Goal: Information Seeking & Learning: Learn about a topic

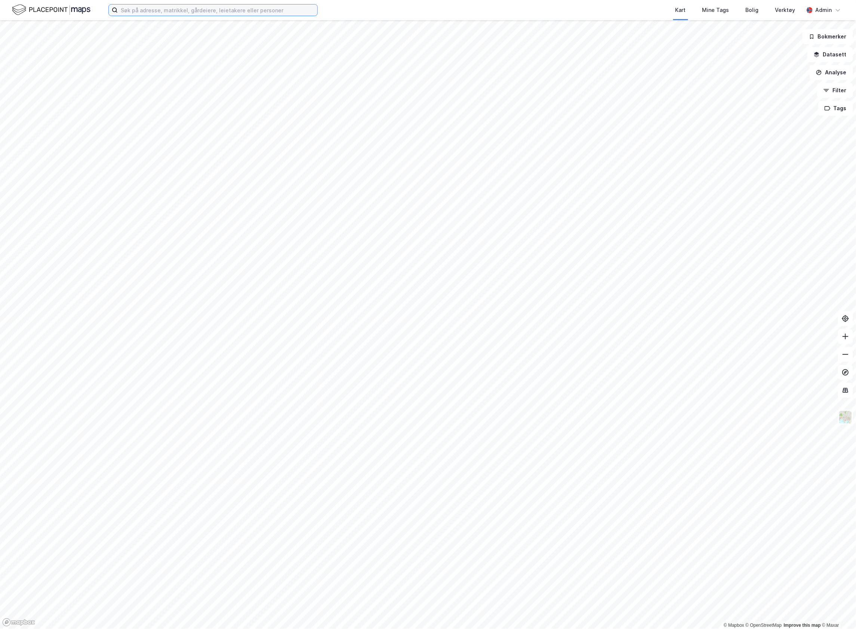
click at [133, 7] on input at bounding box center [218, 9] width 200 height 11
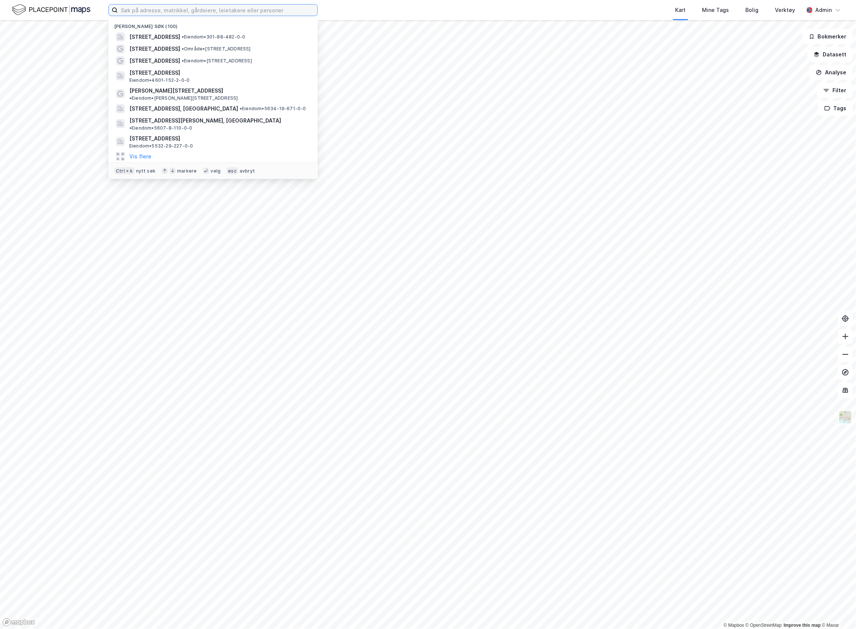
paste input "[STREET_ADDRESS]"
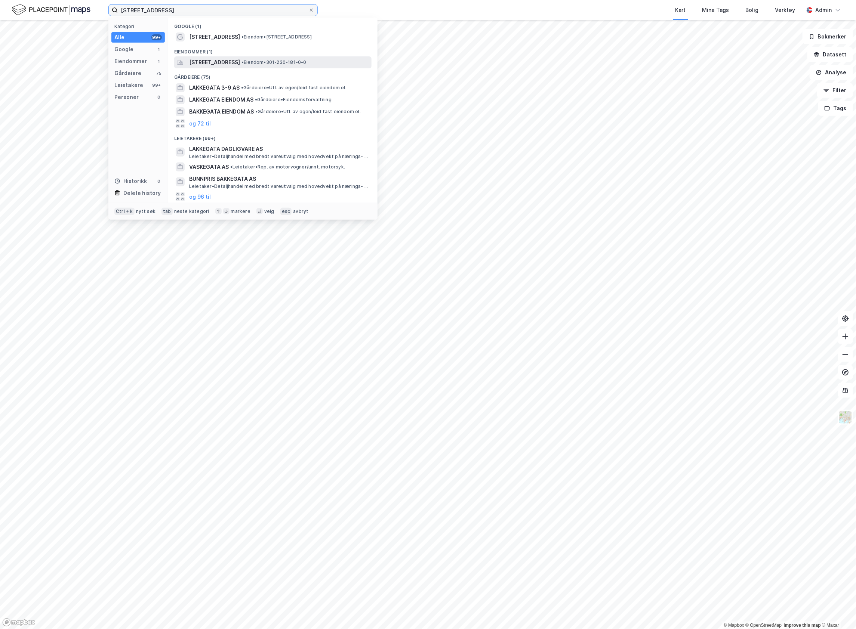
type input "[STREET_ADDRESS]"
click at [202, 61] on span "[STREET_ADDRESS]" at bounding box center [214, 62] width 51 height 9
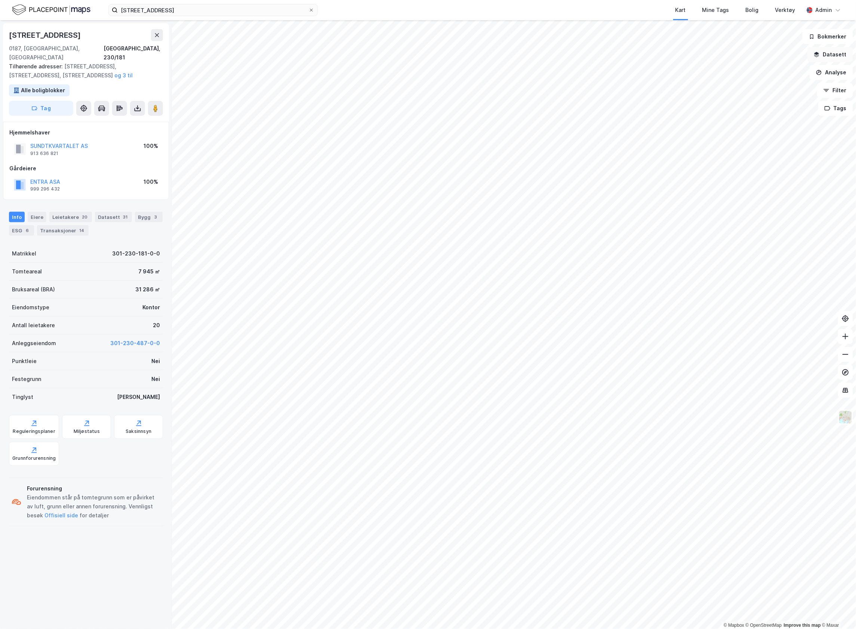
click at [835, 52] on button "Datasett" at bounding box center [830, 54] width 46 height 15
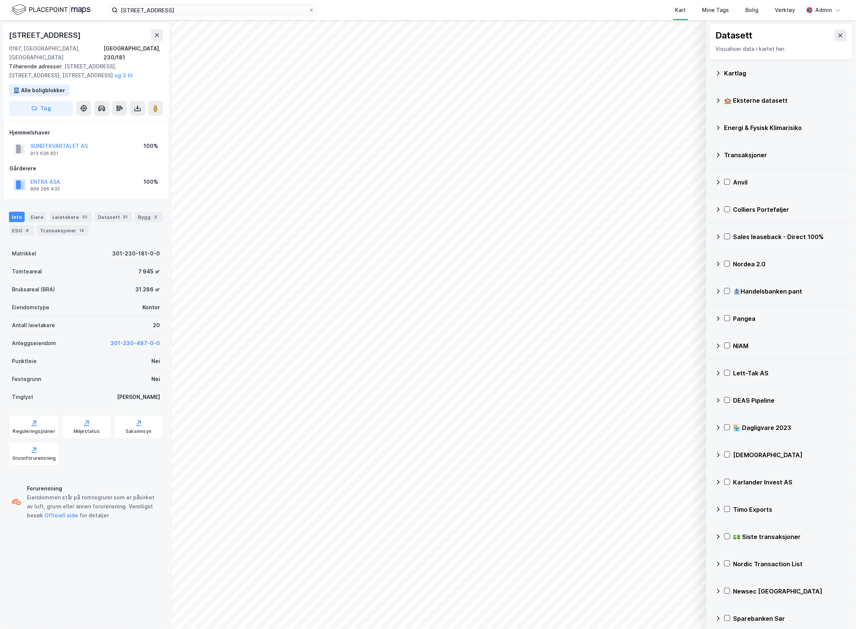
click at [718, 81] on div "Kartlag" at bounding box center [781, 73] width 132 height 18
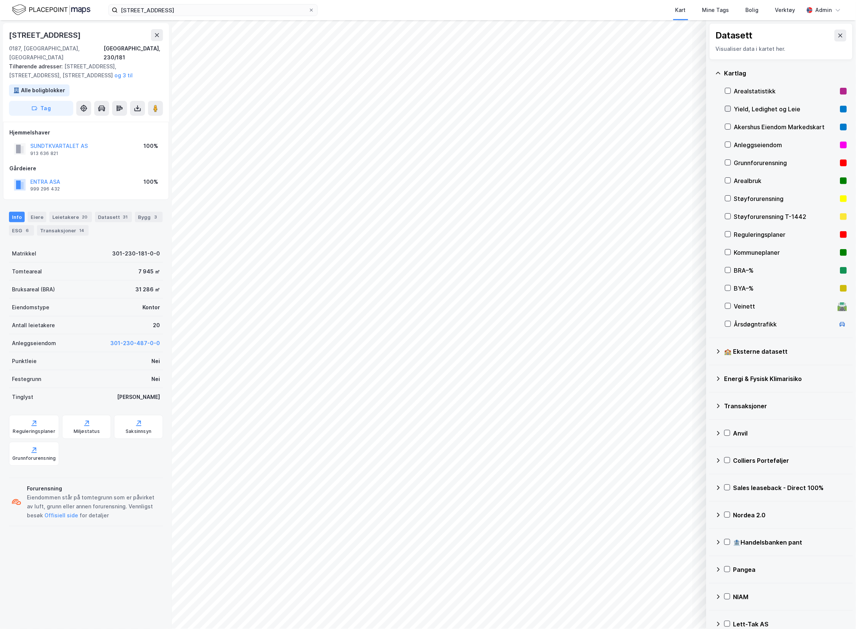
click at [729, 109] on icon at bounding box center [728, 109] width 4 height 3
click at [34, 225] on div "ESG 6" at bounding box center [21, 230] width 25 height 10
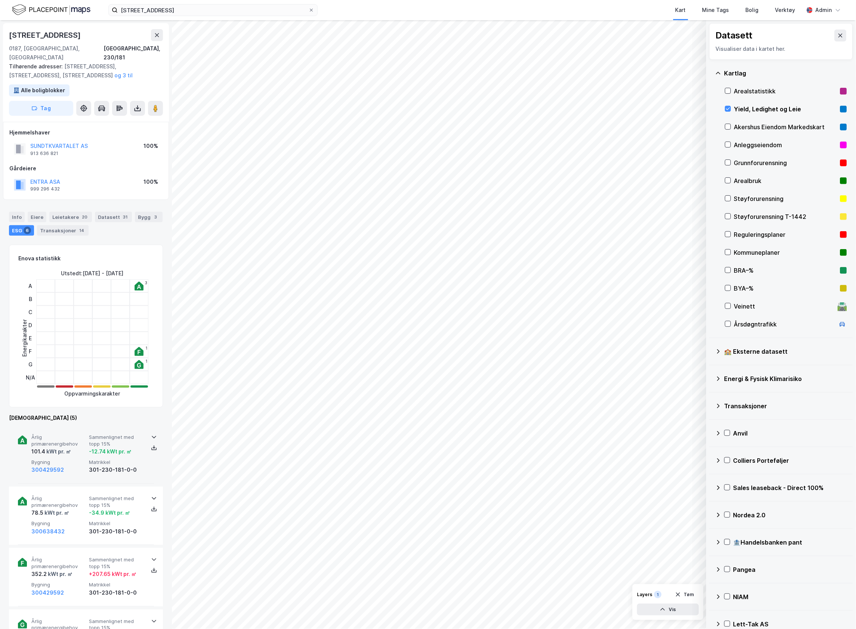
click at [145, 449] on div "Årlig primærenergibehov 101.4 kWt pr. ㎡ Sammenlignet med topp 15% -12.74 kWt pr…" at bounding box center [86, 455] width 136 height 58
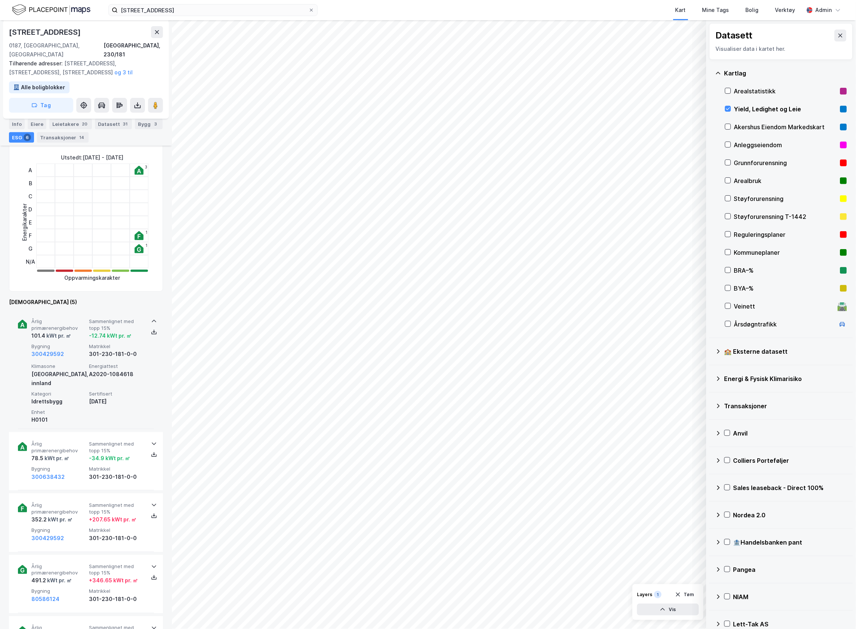
scroll to position [149, 0]
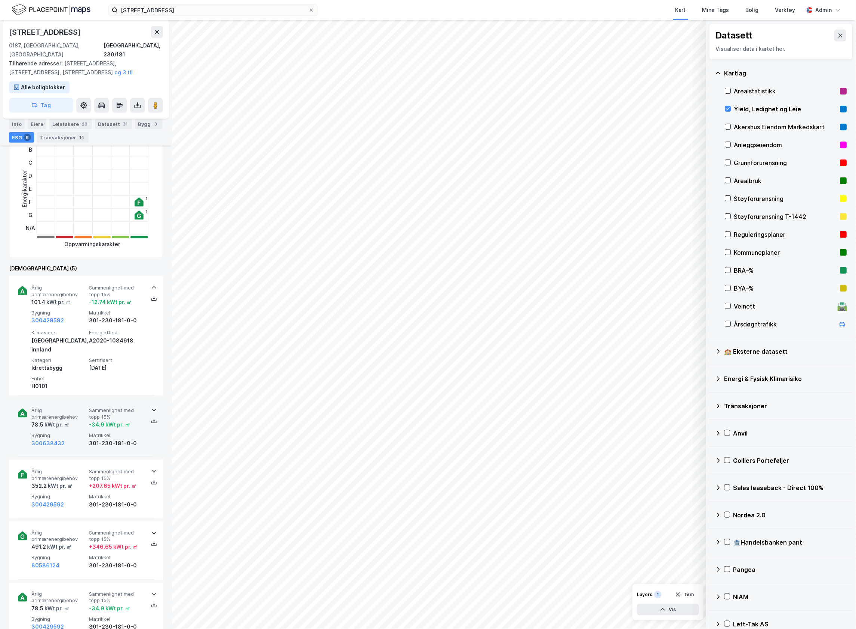
click at [141, 429] on div "Årlig primærenergibehov 78.5 kWt pr. ㎡ Sammenlignet med topp 15% -34.9 kWt pr. …" at bounding box center [86, 428] width 136 height 58
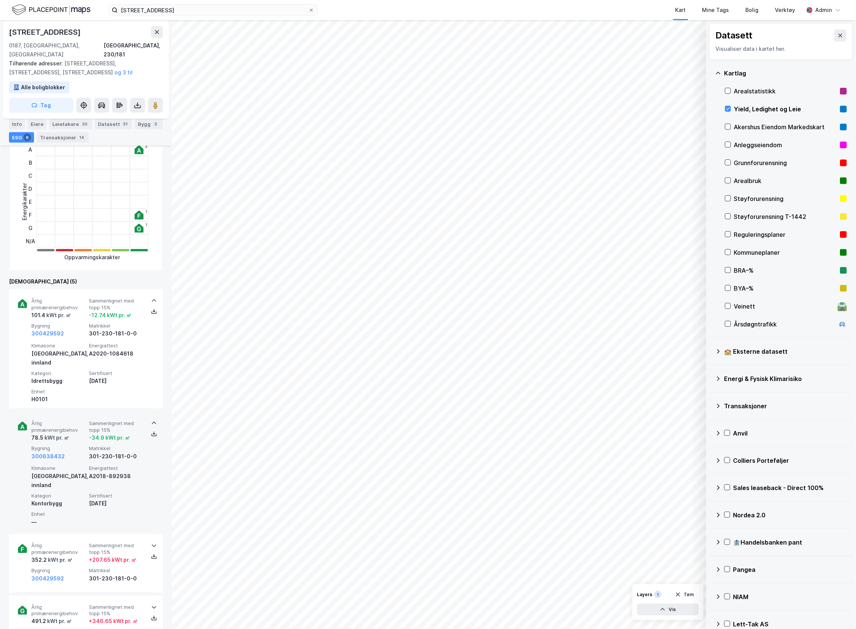
scroll to position [199, 0]
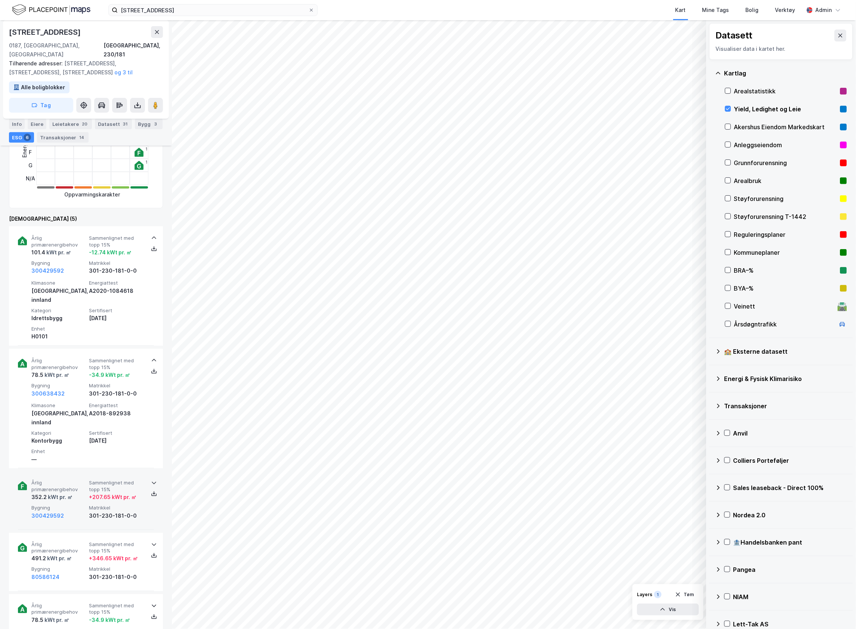
click at [142, 500] on div "Årlig primærenergibehov 352.2 kWt pr. ㎡ Sammenlignet med topp 15% + 207.65 kWt …" at bounding box center [86, 500] width 136 height 58
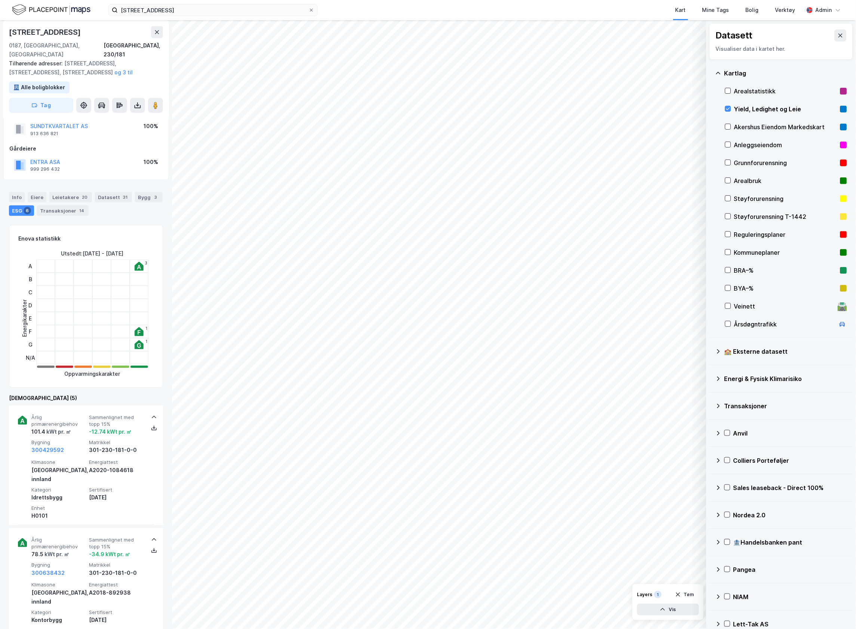
scroll to position [0, 0]
